Goal: Check status: Check status

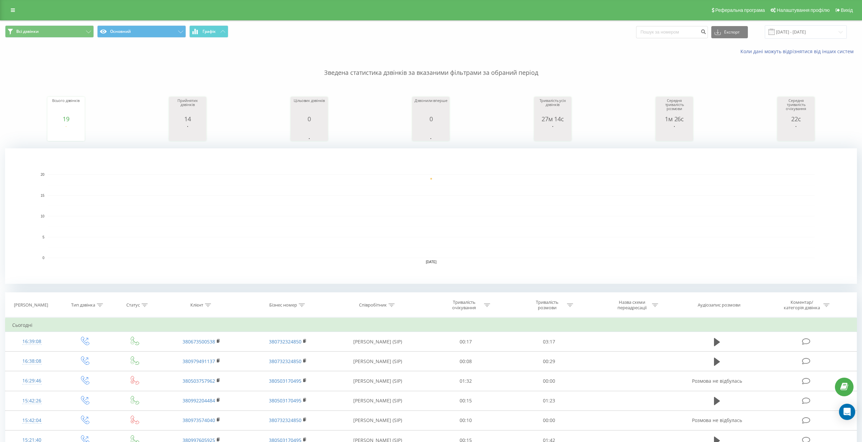
click at [142, 78] on div "Зведена статистика дзвінків за вказаними фільтрами за обраний період Всього дзв…" at bounding box center [431, 169] width 852 height 229
click at [812, 32] on input "[DATE] - [DATE]" at bounding box center [806, 31] width 82 height 13
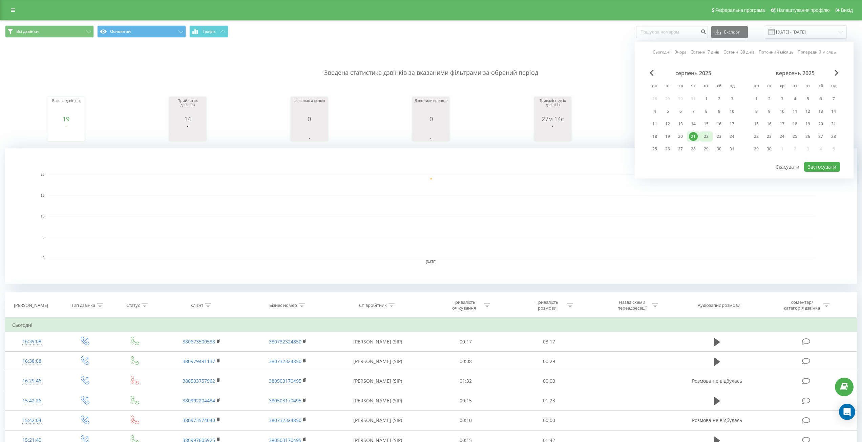
drag, startPoint x: 705, startPoint y: 137, endPoint x: 708, endPoint y: 138, distance: 3.6
click at [705, 137] on div "22" at bounding box center [706, 136] width 9 height 9
click at [819, 168] on button "Застосувати" at bounding box center [822, 167] width 36 height 10
type input "[DATE] - [DATE]"
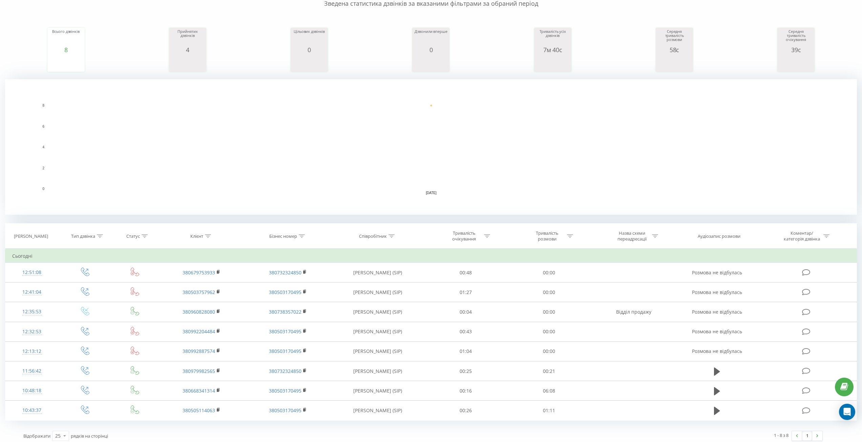
scroll to position [73, 0]
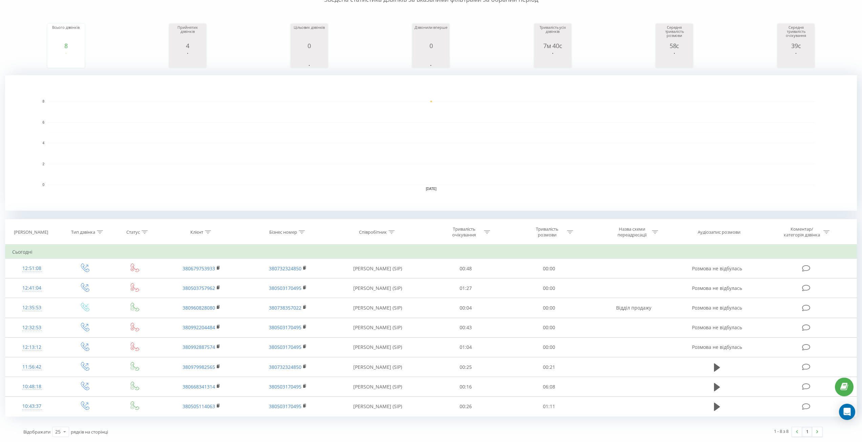
click at [149, 110] on rect "A chart." at bounding box center [431, 143] width 767 height 84
